Goal: Information Seeking & Learning: Learn about a topic

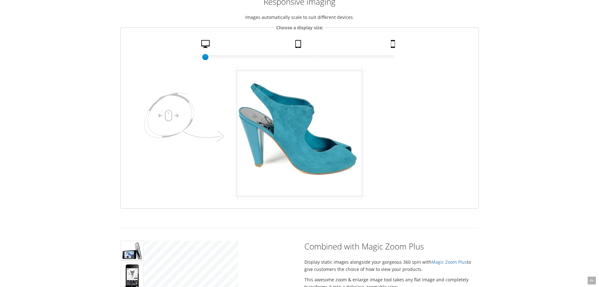
click at [257, 151] on img at bounding box center [299, 133] width 124 height 124
drag, startPoint x: 257, startPoint y: 151, endPoint x: 343, endPoint y: 164, distance: 87.2
click at [343, 164] on img at bounding box center [299, 133] width 124 height 124
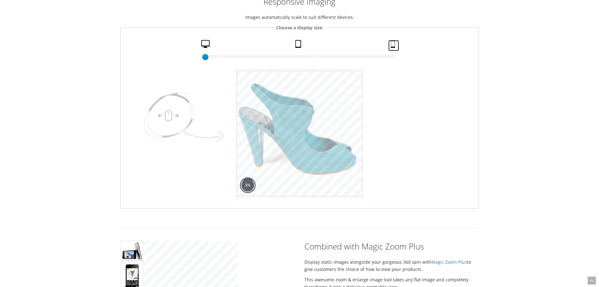
click at [394, 50] on link "Mobile" at bounding box center [393, 45] width 11 height 11
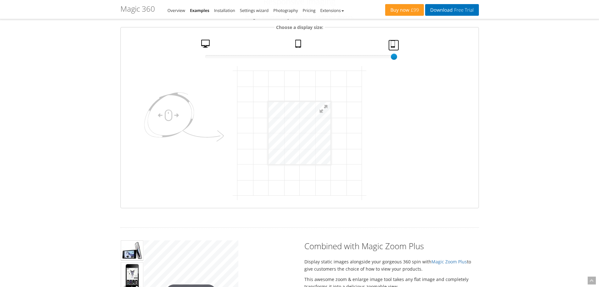
click at [331, 152] on html "mgctlbxN$M360 mgctlbxV$4.6.13 mgctlbxL$M" at bounding box center [300, 133] width 62 height 62
click at [331, 142] on html "mgctlbxN$M360 mgctlbxV$4.6.13 mgctlbxL$M" at bounding box center [300, 133] width 62 height 62
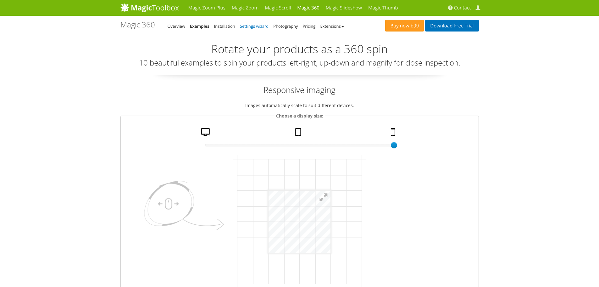
click at [258, 29] on link "Settings wizard" at bounding box center [254, 26] width 29 height 6
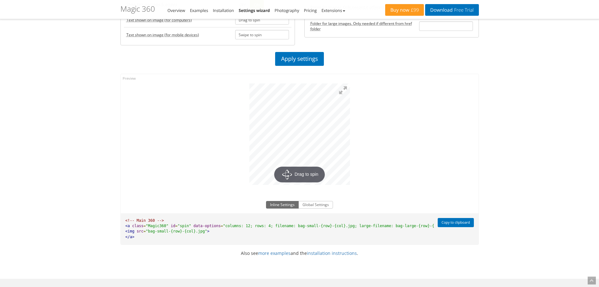
scroll to position [356, 0]
click at [229, 110] on div at bounding box center [300, 132] width 358 height 117
click at [241, 128] on div at bounding box center [300, 132] width 358 height 117
click at [232, 145] on div at bounding box center [300, 132] width 358 height 117
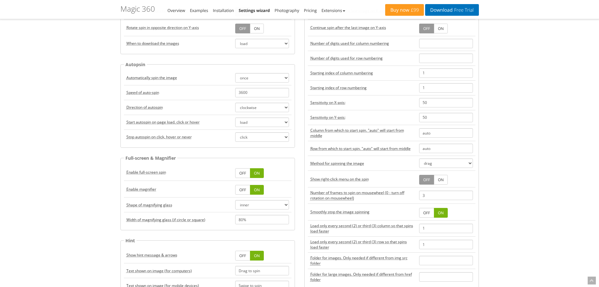
scroll to position [0, 0]
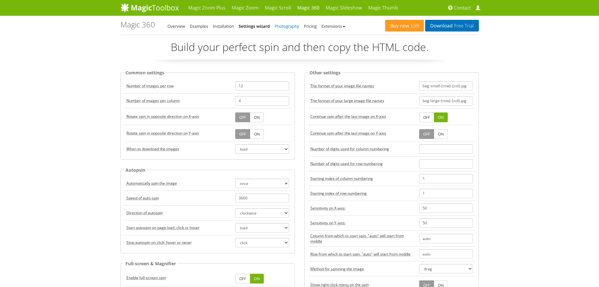
click at [288, 25] on link "Photography" at bounding box center [287, 26] width 25 height 6
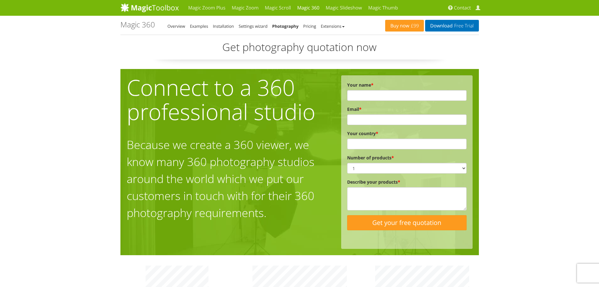
click at [332, 23] on li "Extensions" at bounding box center [333, 26] width 24 height 8
click at [332, 27] on link "Extensions" at bounding box center [333, 26] width 24 height 6
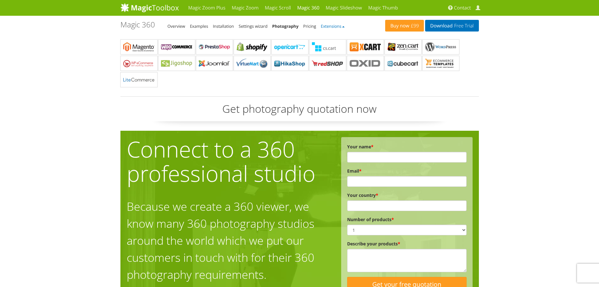
click at [332, 27] on link "Extensions" at bounding box center [333, 26] width 24 height 6
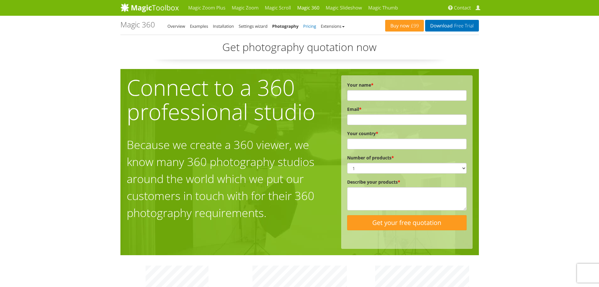
click at [312, 26] on link "Pricing" at bounding box center [309, 26] width 13 height 6
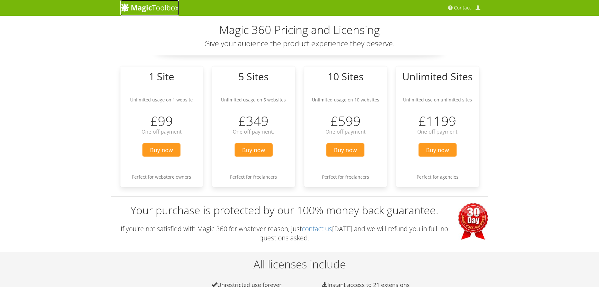
click at [156, 12] on img at bounding box center [149, 7] width 59 height 9
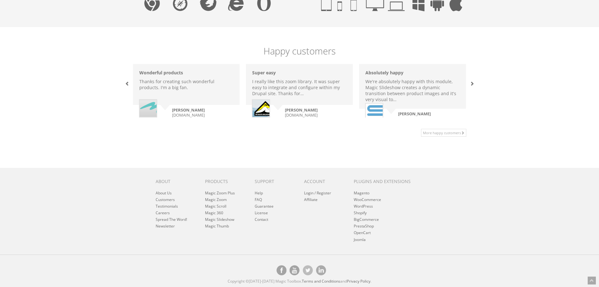
scroll to position [420, 0]
click at [256, 200] on link "FAQ" at bounding box center [258, 199] width 7 height 5
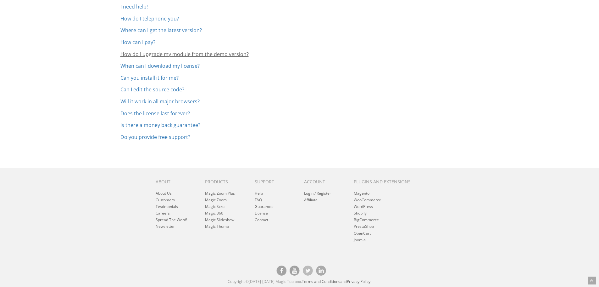
scroll to position [62, 0]
